Goal: Download file/media

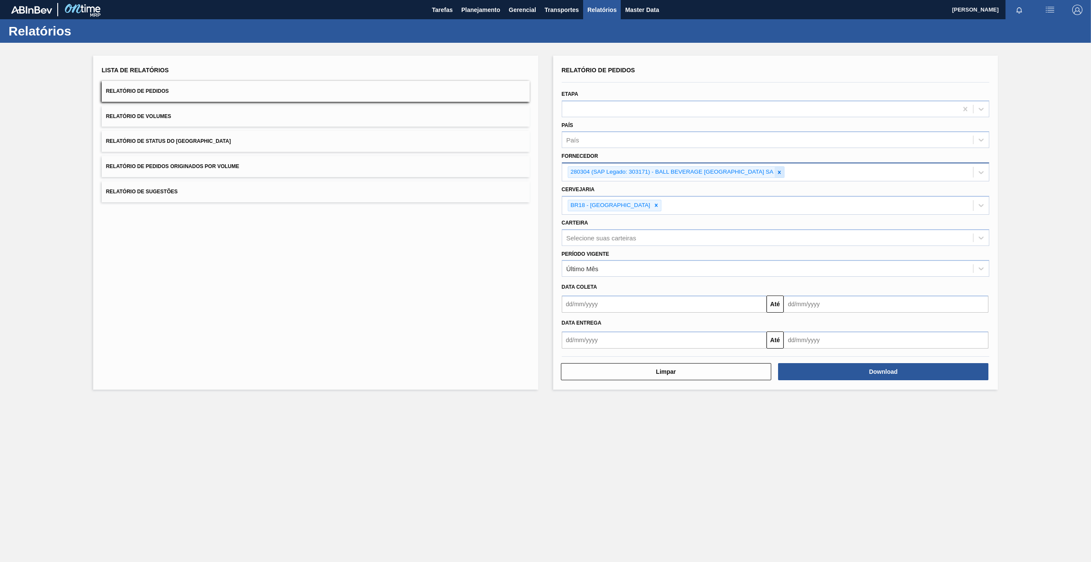
click at [781, 174] on icon at bounding box center [780, 172] width 6 height 6
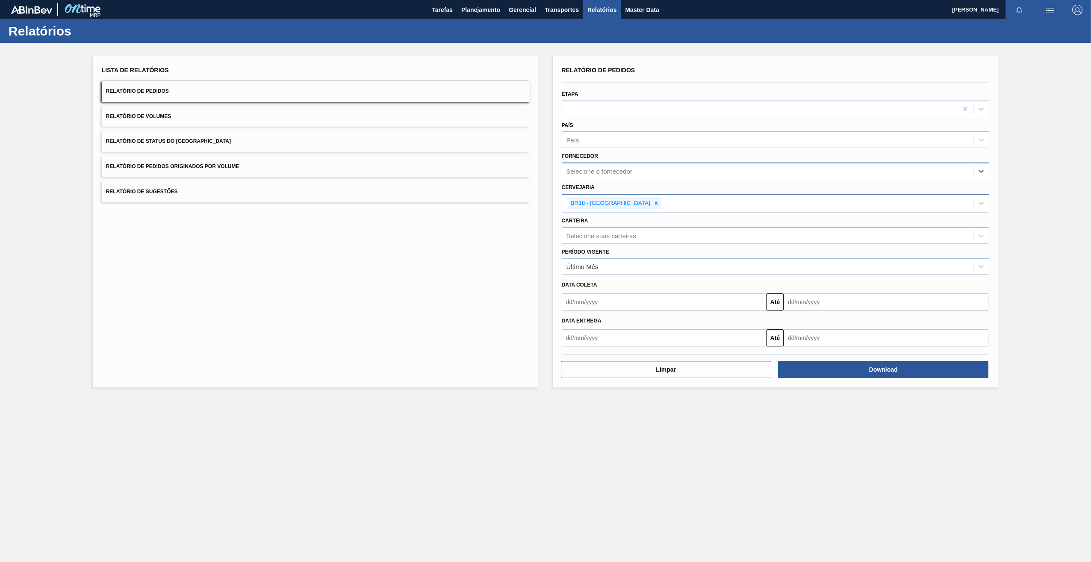
paste input "289877"
type input "289877"
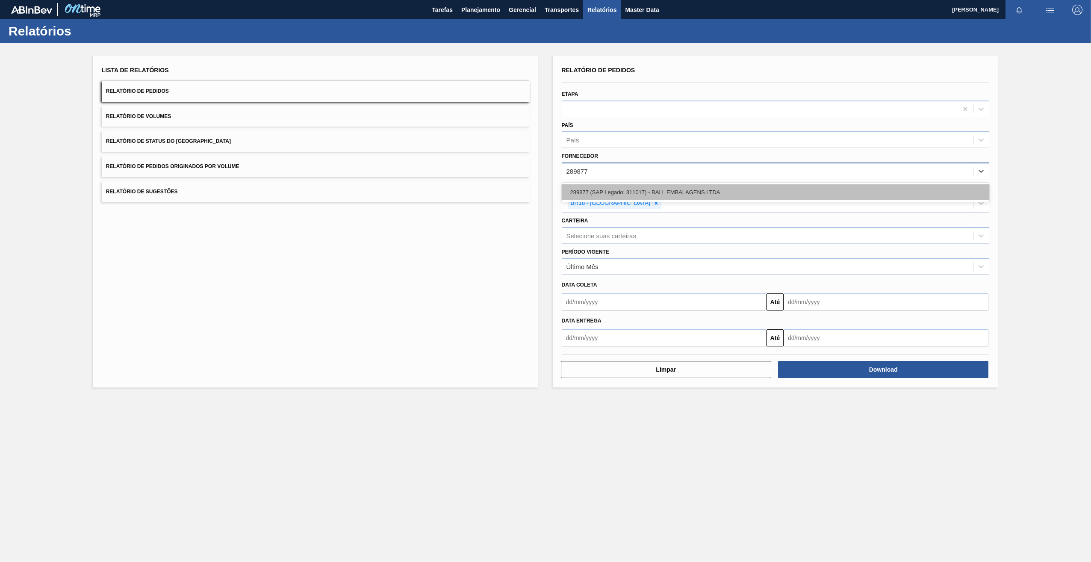
click at [617, 195] on div "289877 (SAP Legado: 311017) - BALL EMBALAGENS LTDA" at bounding box center [776, 192] width 428 height 16
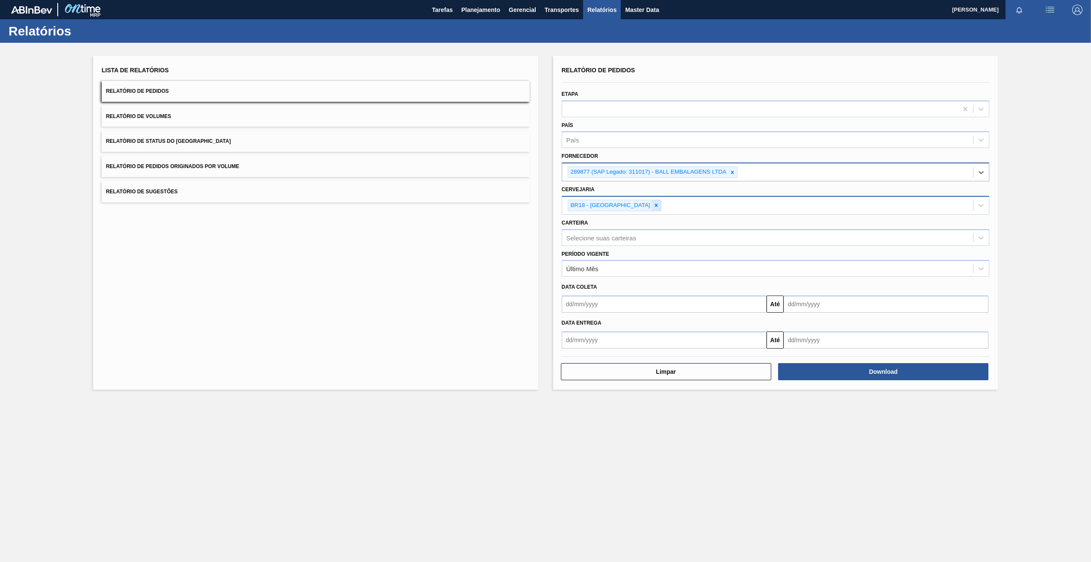
click at [653, 203] on icon at bounding box center [656, 205] width 6 height 6
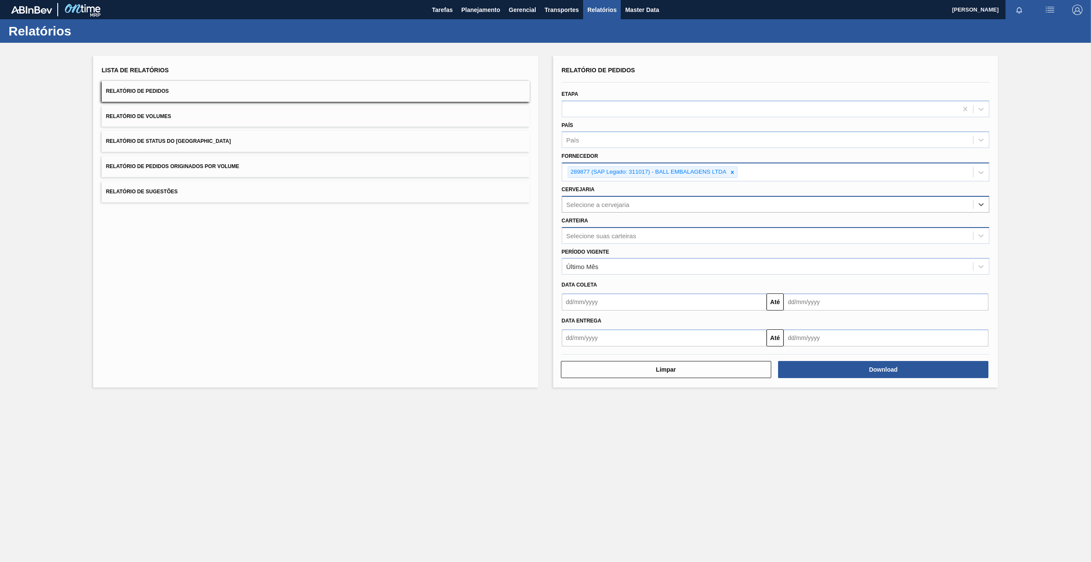
click at [608, 236] on div "Selecione suas carteiras" at bounding box center [602, 235] width 70 height 7
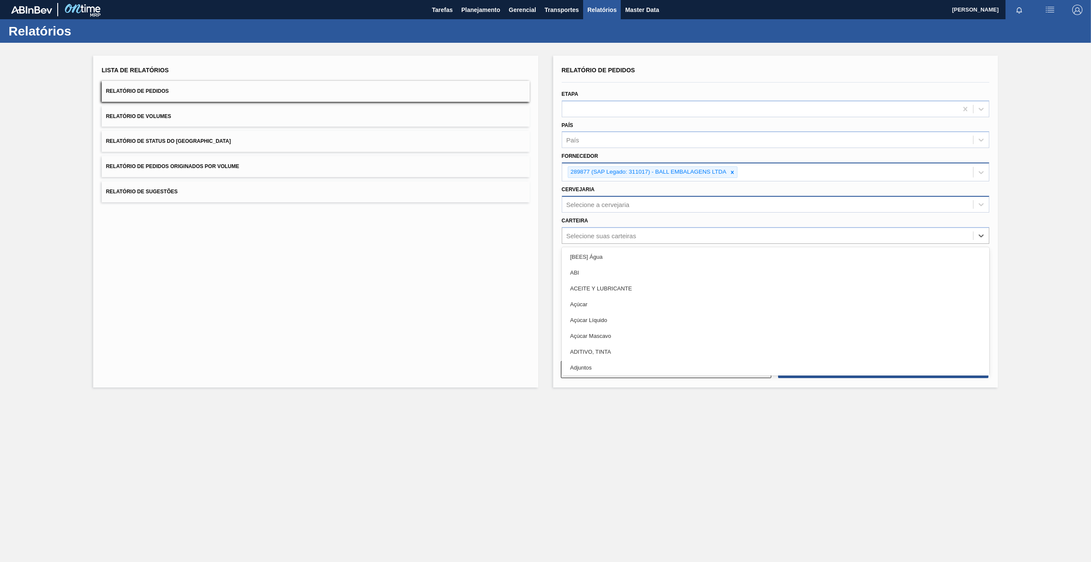
paste input "30012351"
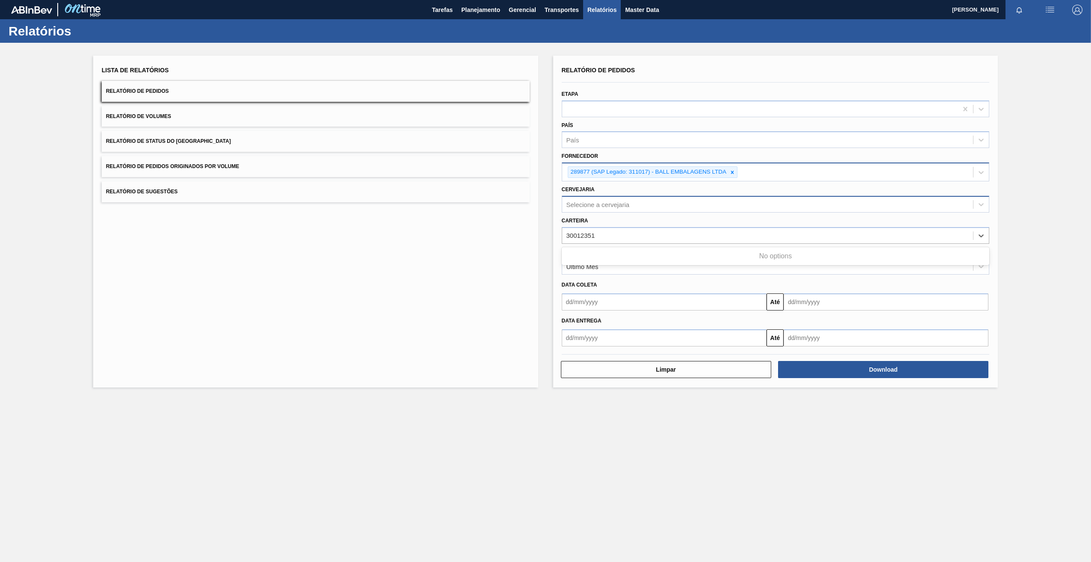
type input "30012351"
click at [593, 208] on div "Selecione a cervejaria" at bounding box center [767, 204] width 411 height 12
type input "BR07"
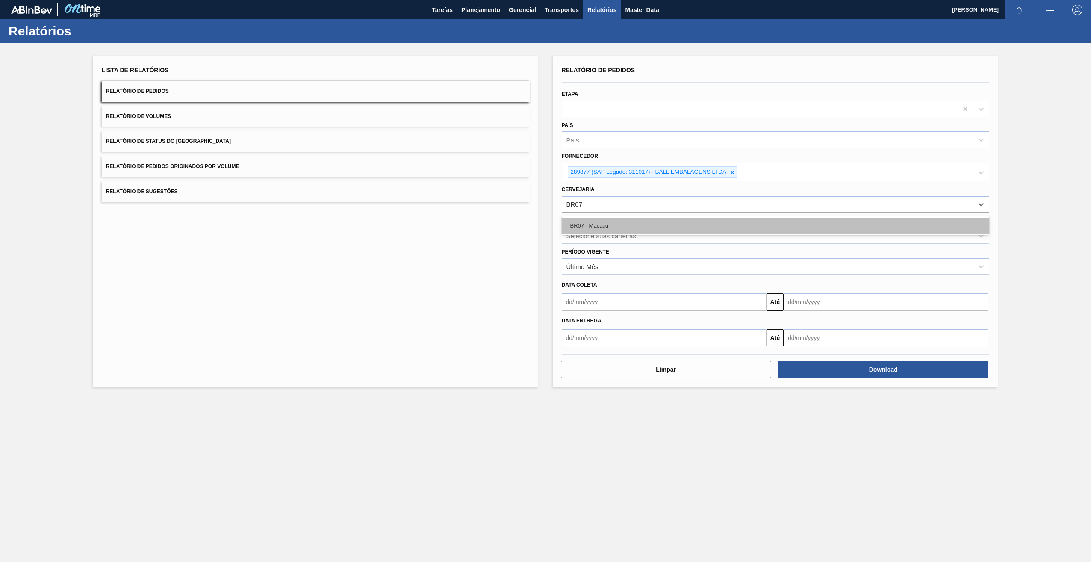
click at [606, 226] on div "BR07 - Macacu" at bounding box center [776, 226] width 428 height 16
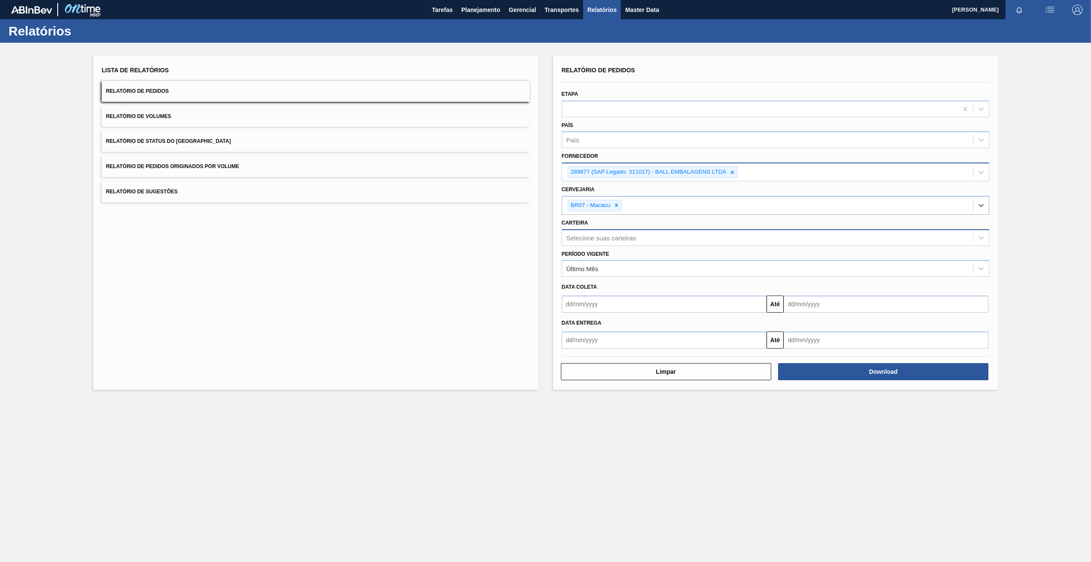
click at [594, 234] on div "Selecione suas carteiras" at bounding box center [602, 237] width 70 height 7
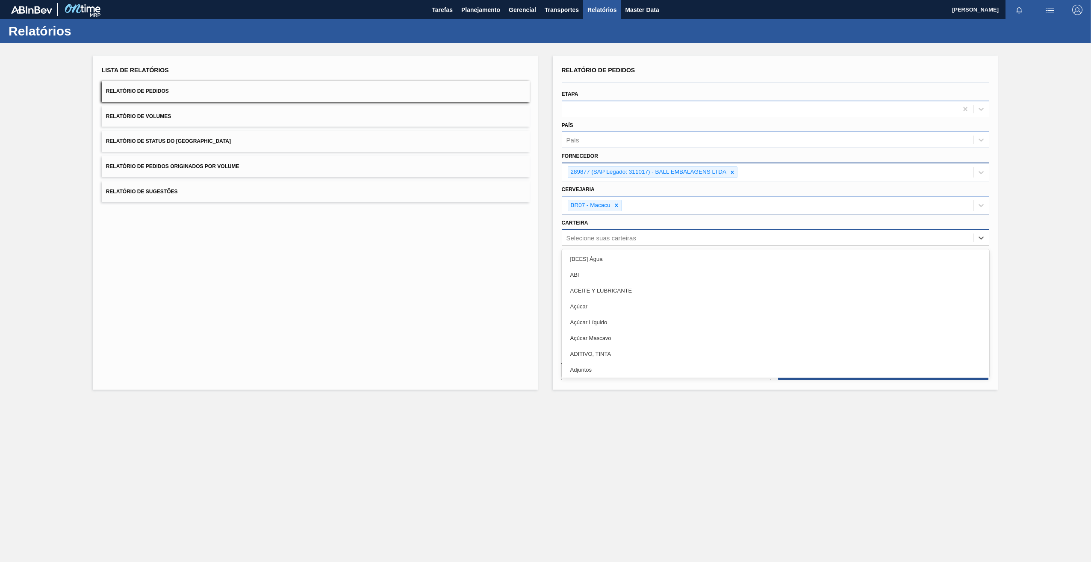
paste input "30012351"
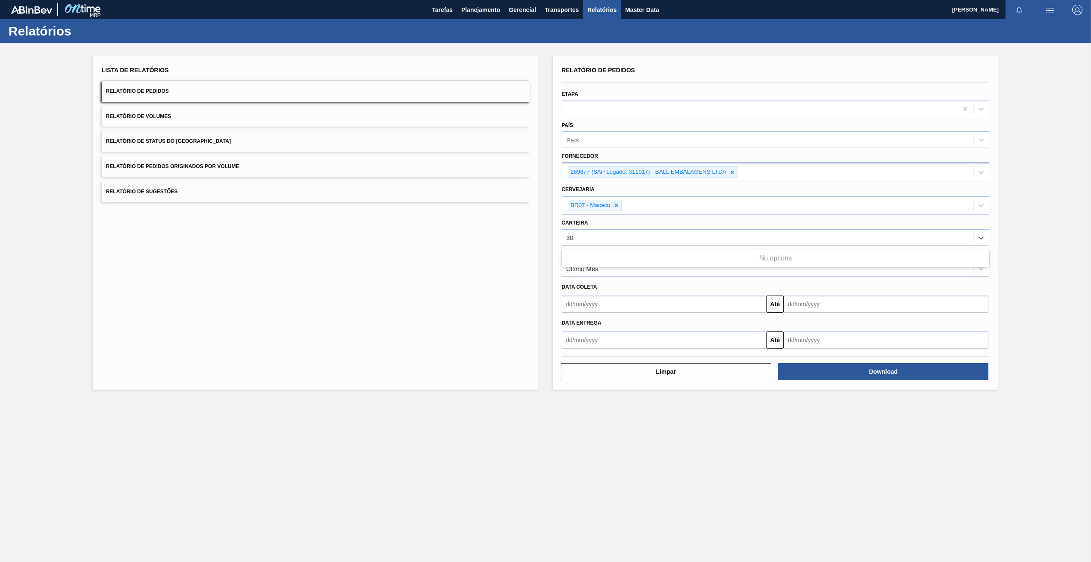
type input "3"
drag, startPoint x: 843, startPoint y: 464, endPoint x: 844, endPoint y: 457, distance: 6.5
click at [842, 464] on main "Tarefas Planejamento Gerencial Transportes Relatórios Master Data [PERSON_NAME]…" at bounding box center [545, 281] width 1091 height 562
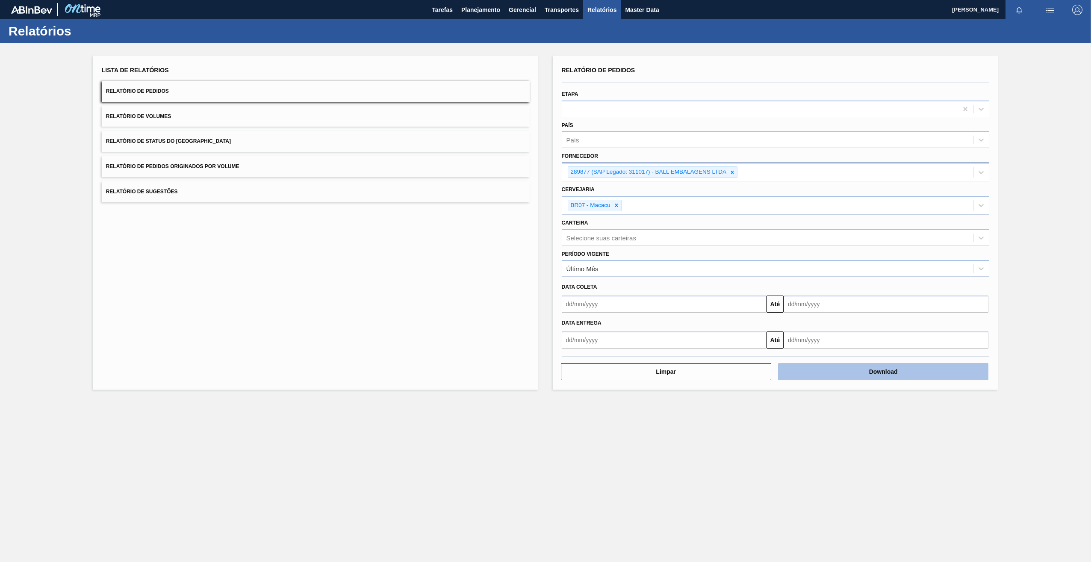
click at [838, 375] on button "Download" at bounding box center [883, 371] width 210 height 17
click at [616, 206] on icon at bounding box center [616, 205] width 3 height 3
paste input "BR07"
type input "BR07"
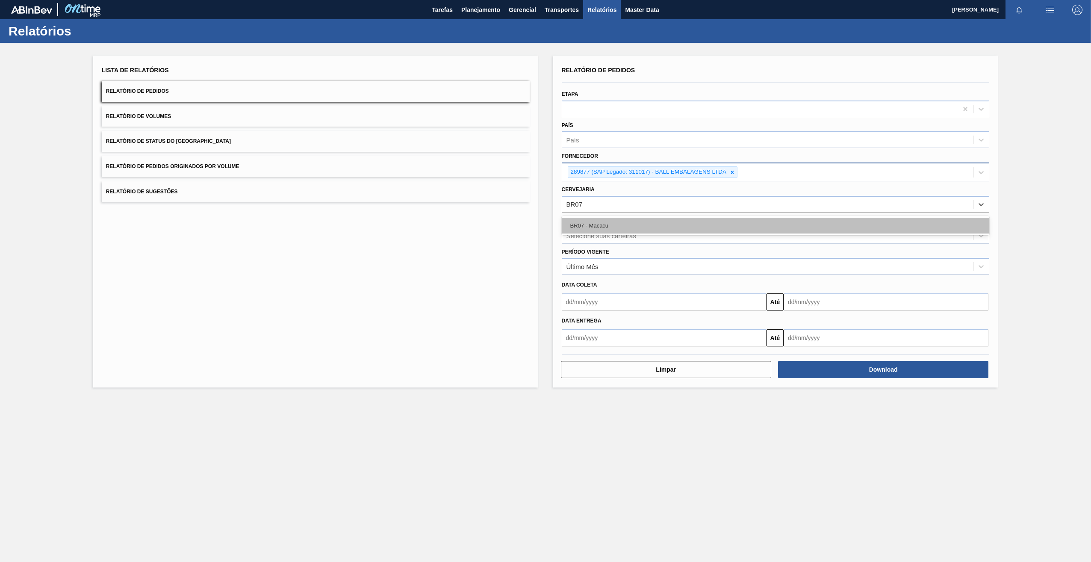
click at [600, 224] on div "BR07 - Macacu" at bounding box center [776, 226] width 428 height 16
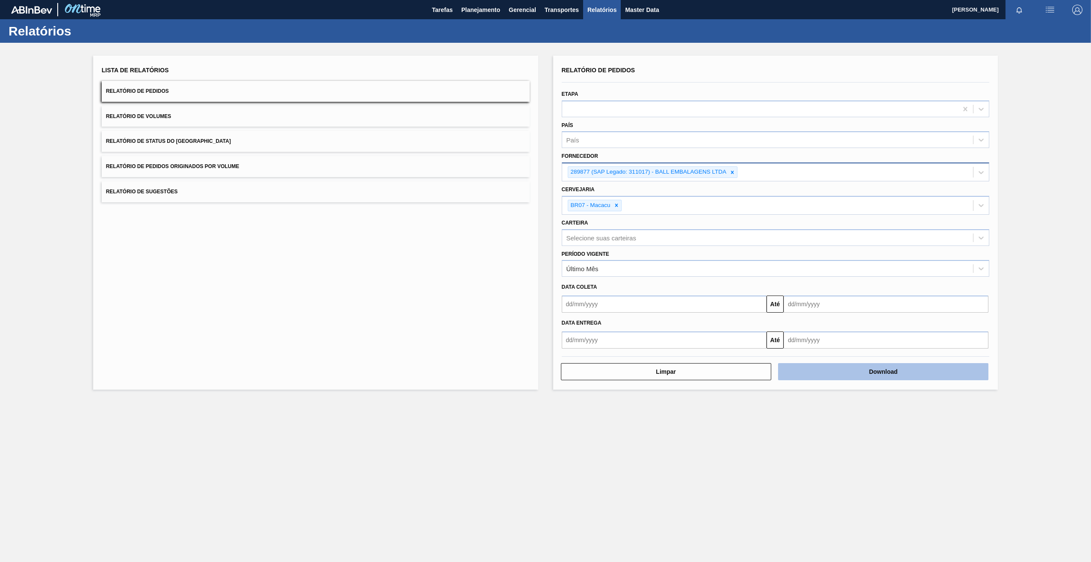
click at [839, 372] on button "Download" at bounding box center [883, 371] width 210 height 17
